Goal: Task Accomplishment & Management: Use online tool/utility

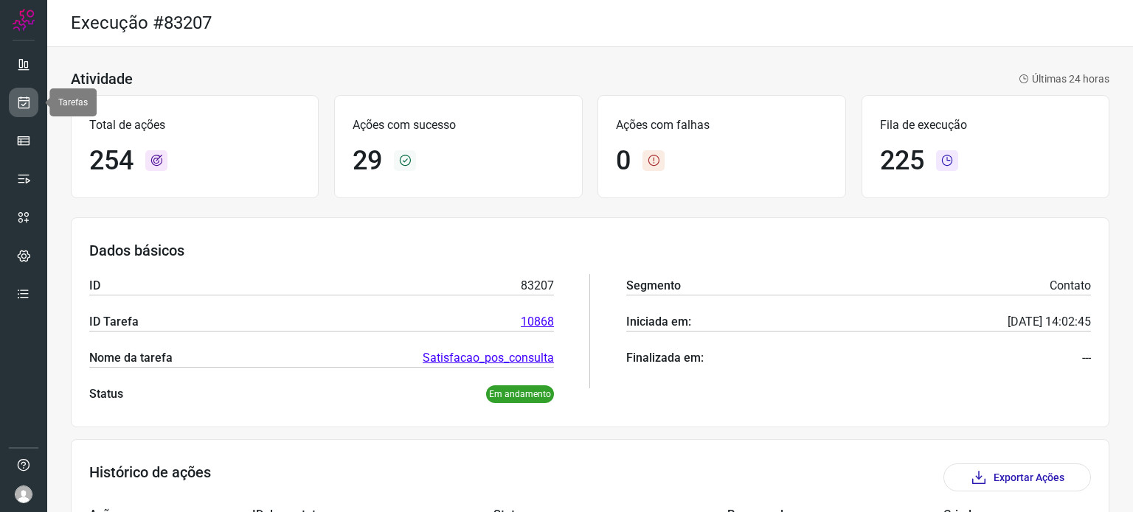
click at [27, 101] on icon at bounding box center [23, 102] width 15 height 15
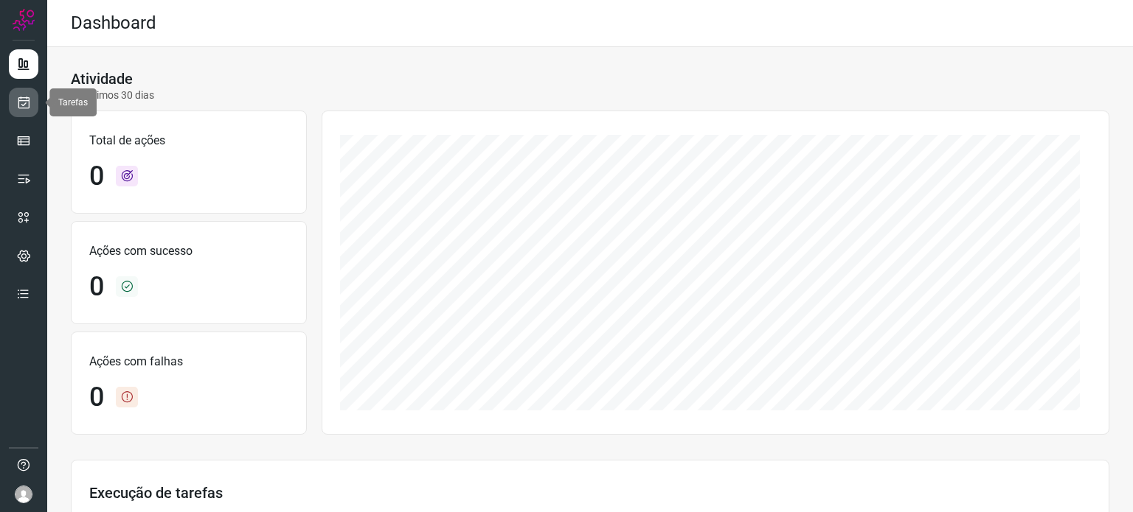
click at [18, 105] on icon at bounding box center [23, 102] width 15 height 15
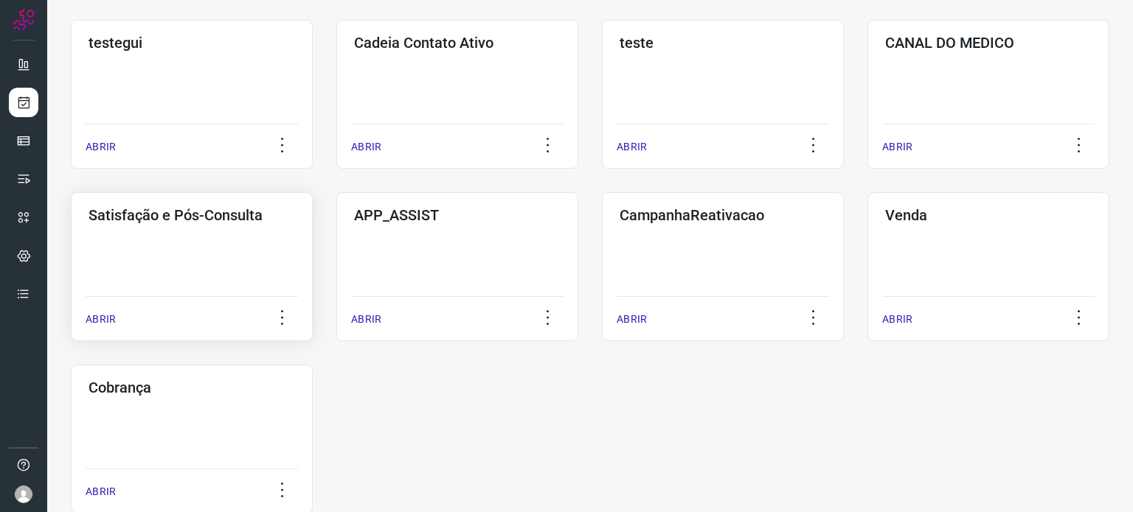
click at [156, 258] on div "Satisfação e Pós-Consulta ABRIR" at bounding box center [192, 266] width 242 height 149
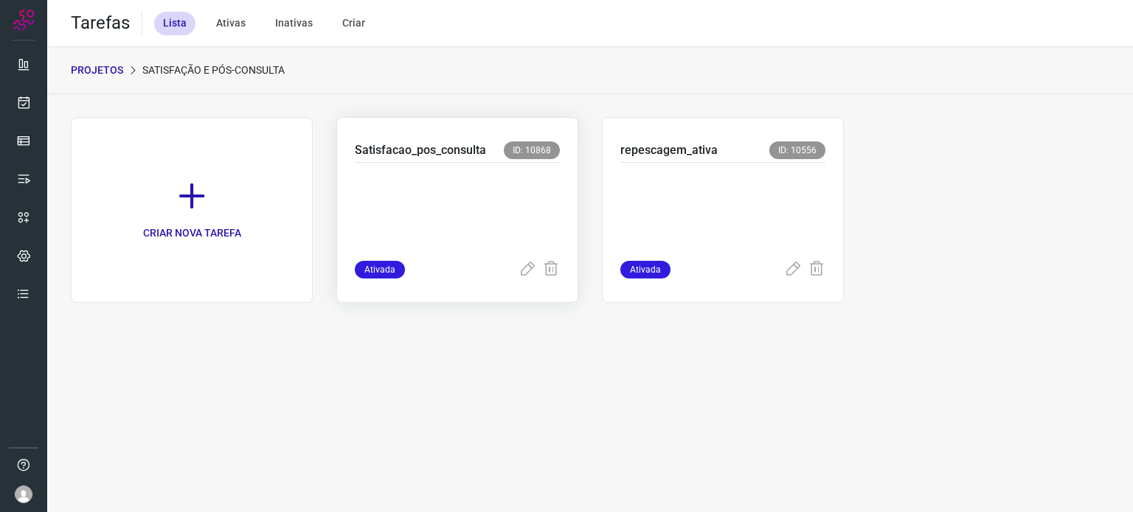
click at [425, 172] on p at bounding box center [457, 209] width 205 height 74
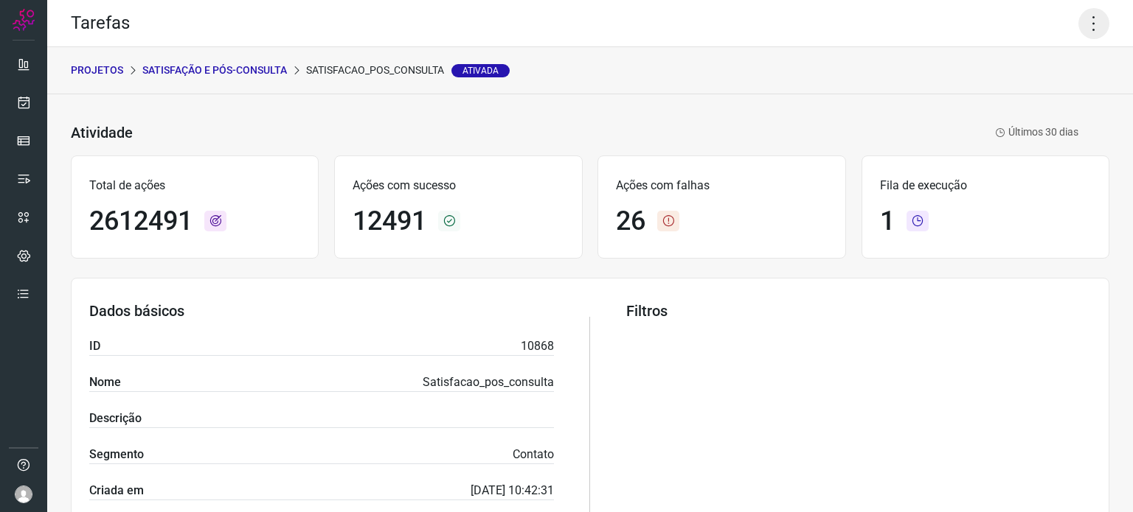
click at [1078, 25] on icon at bounding box center [1093, 23] width 31 height 31
click at [1012, 97] on li "Executar" at bounding box center [1030, 97] width 134 height 24
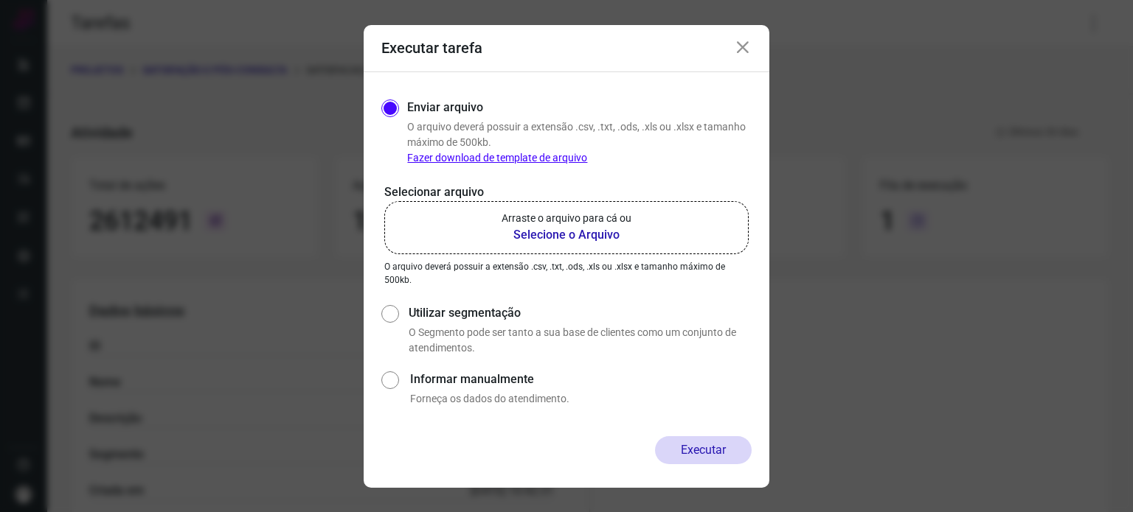
click at [543, 227] on b "Selecione o Arquivo" at bounding box center [566, 235] width 130 height 18
click at [0, 0] on input "Arraste o arquivo para cá ou Selecione o Arquivo" at bounding box center [0, 0] width 0 height 0
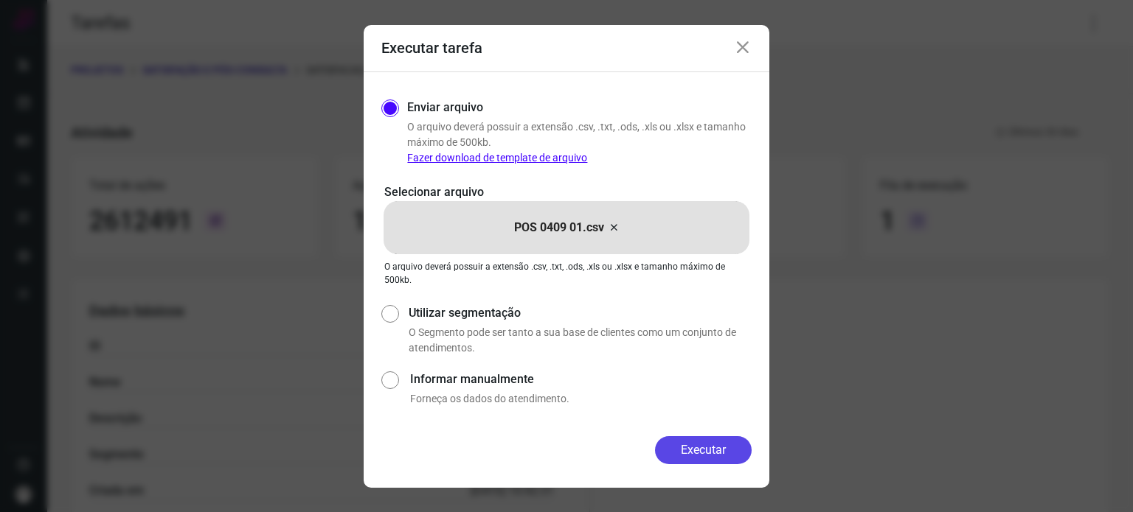
click at [705, 446] on button "Executar" at bounding box center [703, 451] width 97 height 28
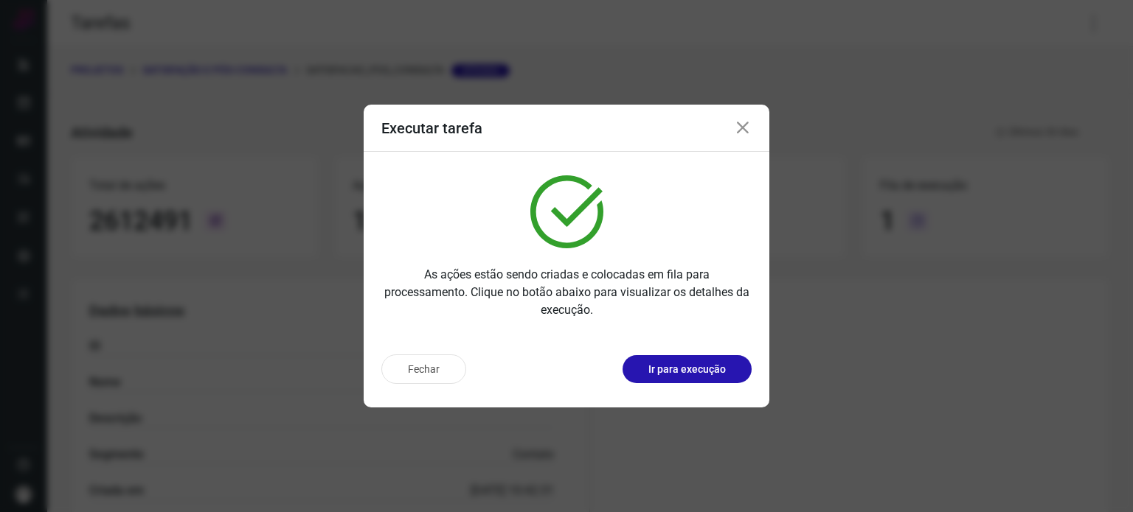
click at [711, 366] on p "Ir para execução" at bounding box center [686, 369] width 77 height 15
